Goal: Transaction & Acquisition: Subscribe to service/newsletter

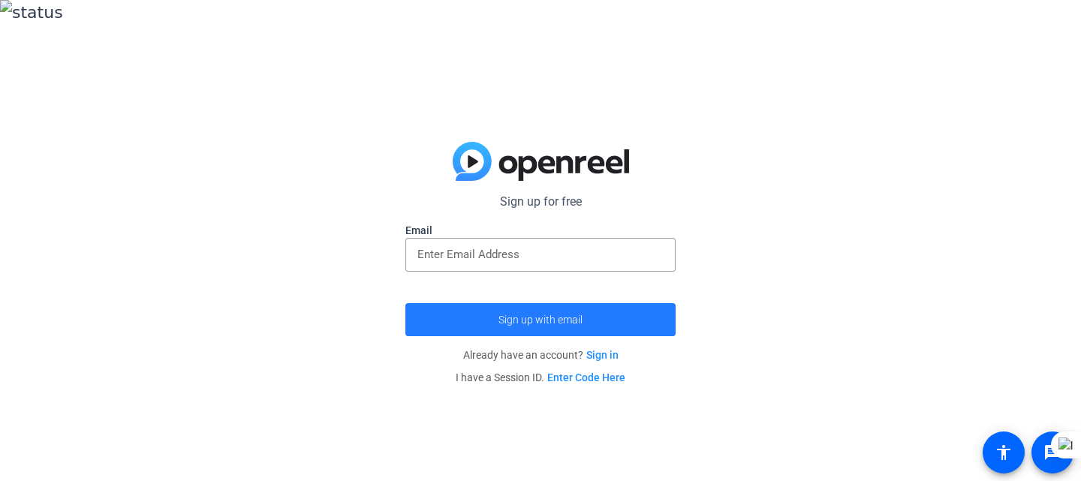
drag, startPoint x: 520, startPoint y: 299, endPoint x: 541, endPoint y: 303, distance: 21.4
click at [541, 303] on button "Sign up with email" at bounding box center [541, 319] width 270 height 33
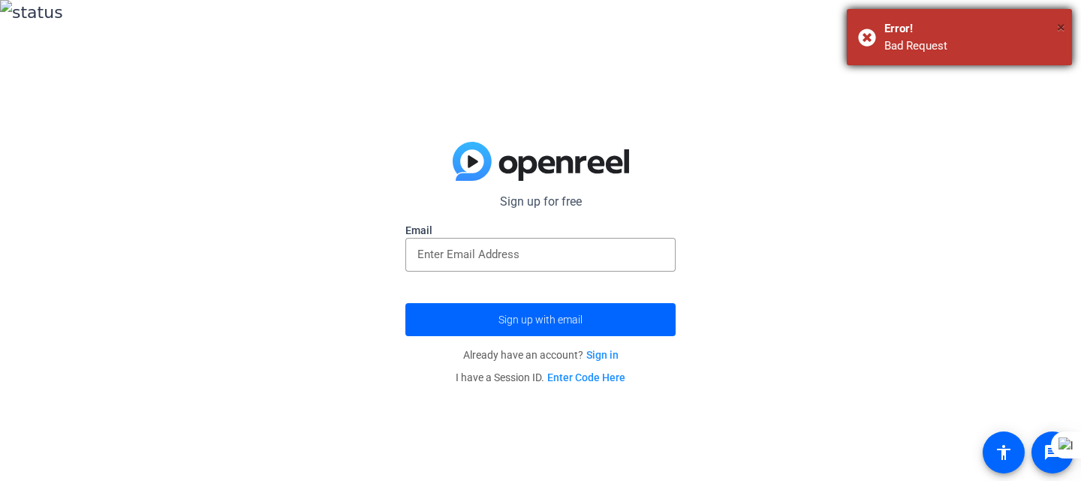
click at [1060, 23] on span "×" at bounding box center [1061, 27] width 8 height 18
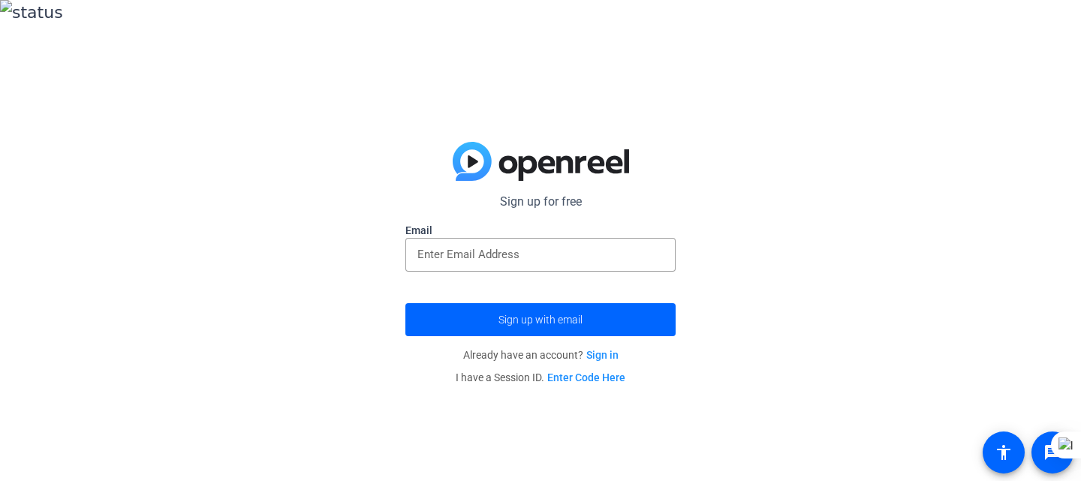
click at [605, 349] on link "Sign in" at bounding box center [603, 355] width 32 height 12
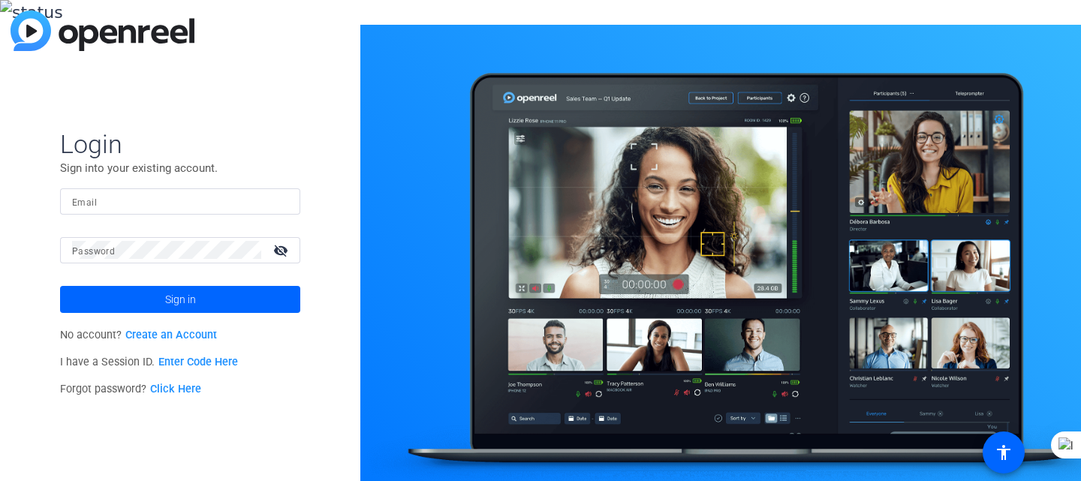
click at [193, 329] on link "Create an Account" at bounding box center [171, 335] width 92 height 13
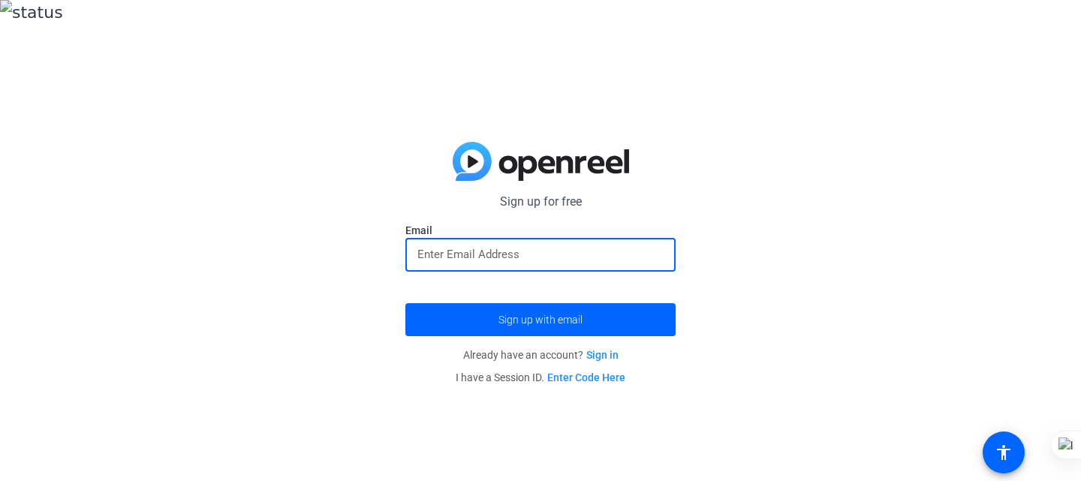
click at [457, 246] on input "email" at bounding box center [541, 255] width 246 height 18
type input "[EMAIL_ADDRESS][DOMAIN_NAME]"
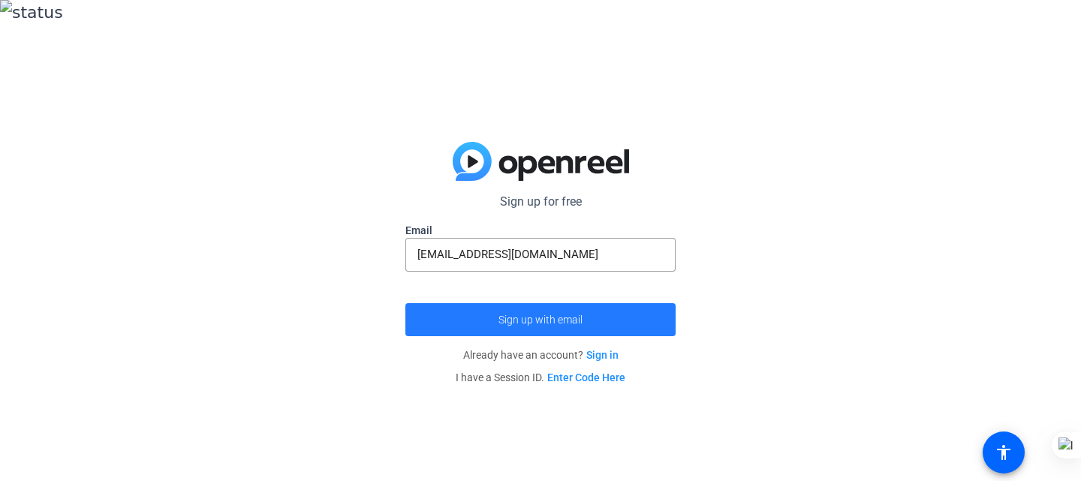
click at [543, 320] on span "Sign up with email" at bounding box center [541, 320] width 84 height 0
